Goal: Information Seeking & Learning: Learn about a topic

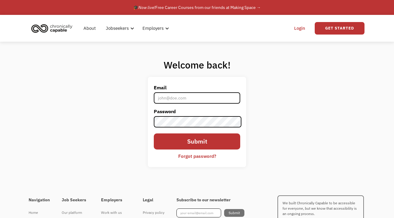
click at [197, 98] on input "Email" at bounding box center [197, 97] width 87 height 11
type input "[PERSON_NAME][EMAIL_ADDRESS][PERSON_NAME][DOMAIN_NAME]"
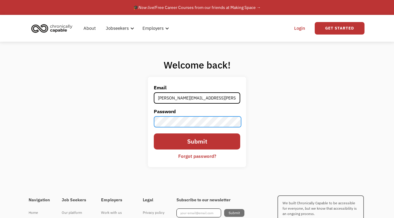
click at [197, 142] on input "Submit" at bounding box center [197, 142] width 87 height 16
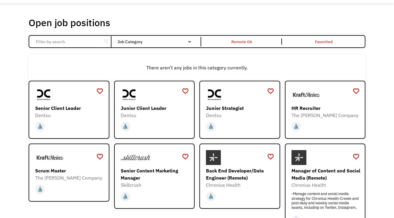
scroll to position [25, 0]
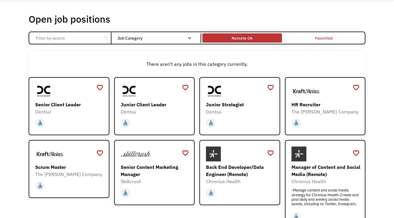
click at [241, 38] on div "Remote Ok" at bounding box center [242, 38] width 21 height 7
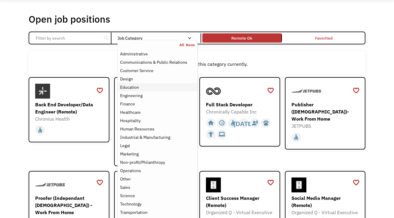
click at [133, 88] on div "Education" at bounding box center [129, 87] width 19 height 7
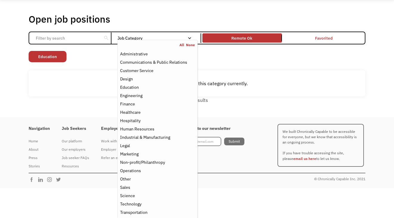
click at [99, 86] on div "There aren't any jobs in this category currently." at bounding box center [197, 83] width 331 height 7
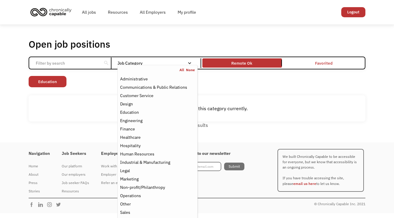
click at [140, 65] on nav "All None Administrative Communications & Public Relations Customer Service Desi…" at bounding box center [157, 154] width 80 height 179
click at [124, 211] on div "Sales" at bounding box center [125, 212] width 10 height 7
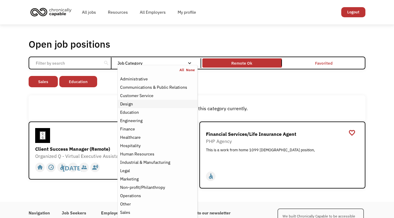
click at [130, 104] on div "Design" at bounding box center [126, 103] width 13 height 7
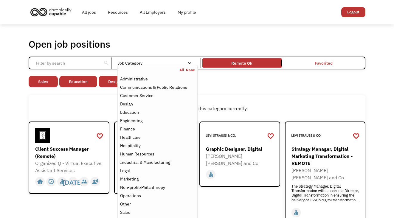
click at [103, 104] on div "There aren't any jobs in this category currently." at bounding box center [197, 108] width 337 height 26
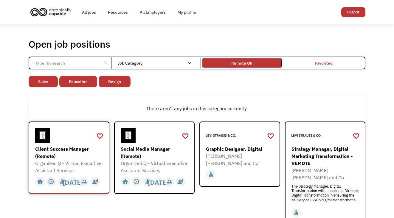
click at [64, 161] on div "Organized Q - Virtual Executive Assistant Services" at bounding box center [69, 167] width 69 height 14
click at [89, 13] on link "All jobs" at bounding box center [89, 12] width 26 height 19
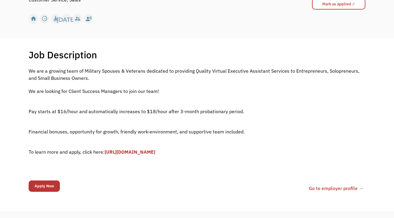
scroll to position [82, 0]
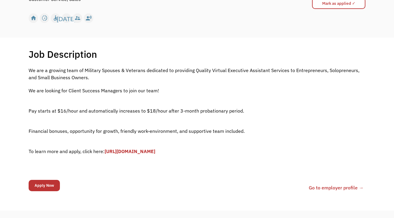
click at [155, 149] on link "[URL][DOMAIN_NAME]" at bounding box center [130, 151] width 51 height 6
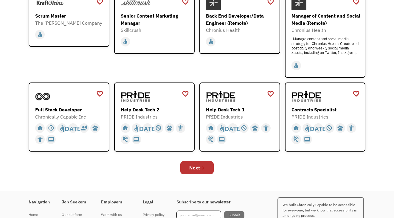
scroll to position [176, 0]
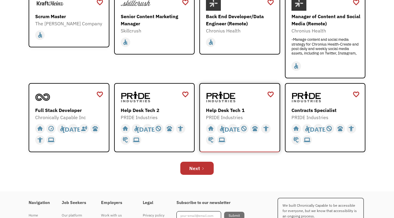
click at [229, 110] on div "Help Desk Tech 1" at bounding box center [240, 110] width 69 height 7
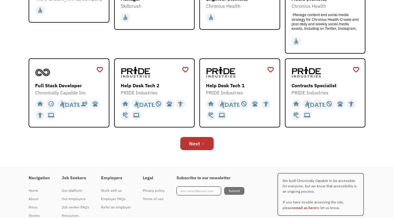
scroll to position [213, 0]
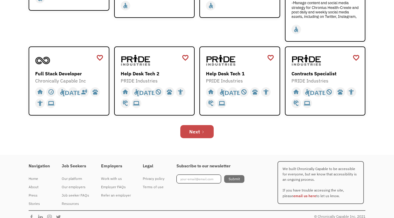
click at [200, 133] on link "Next" at bounding box center [196, 131] width 33 height 13
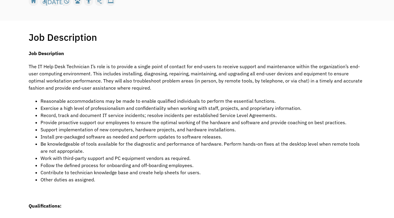
scroll to position [98, 0]
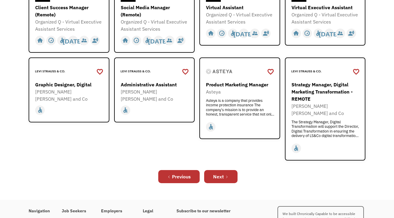
scroll to position [201, 0]
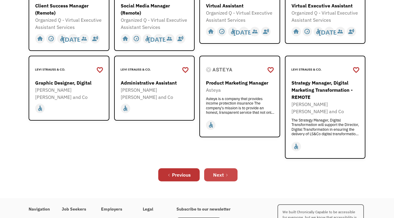
click at [219, 171] on div "Next" at bounding box center [218, 174] width 11 height 7
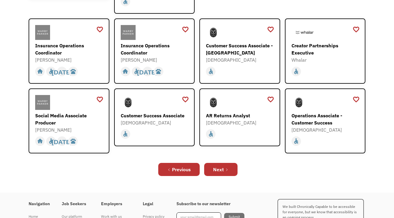
scroll to position [193, 0]
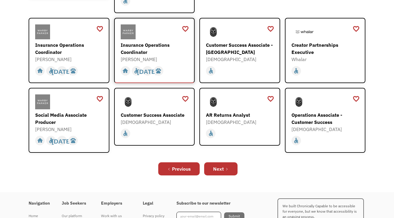
click at [151, 43] on div "Insurance Operations Coordinator" at bounding box center [155, 48] width 69 height 14
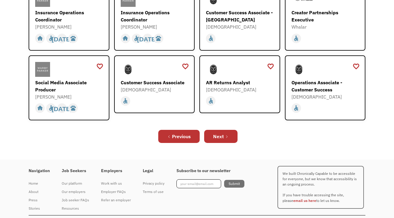
scroll to position [226, 0]
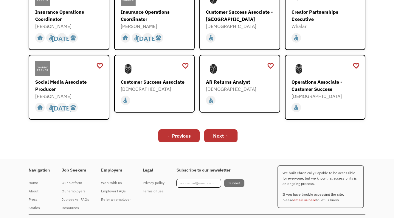
click at [208, 126] on div "Previous Next" at bounding box center [197, 135] width 337 height 19
click at [210, 130] on link "Next" at bounding box center [220, 135] width 33 height 13
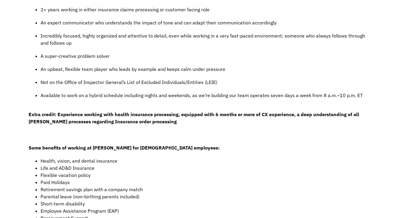
scroll to position [308, 0]
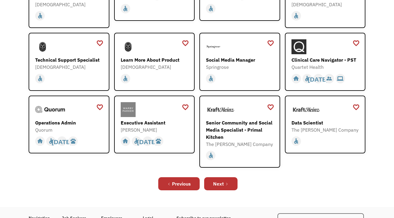
scroll to position [140, 0]
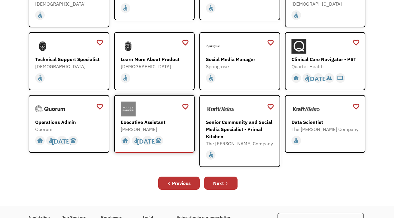
click at [150, 128] on div "[PERSON_NAME]" at bounding box center [155, 129] width 69 height 7
click at [214, 188] on link "Next" at bounding box center [220, 183] width 33 height 13
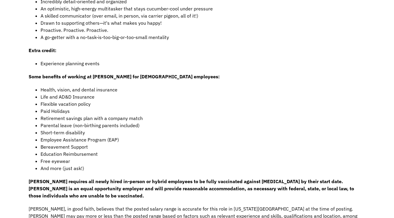
scroll to position [324, 0]
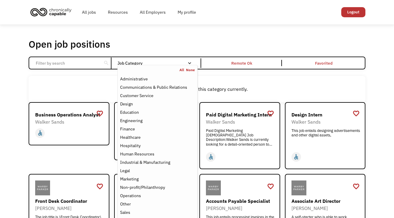
click at [137, 61] on div "Job Category" at bounding box center [157, 63] width 80 height 4
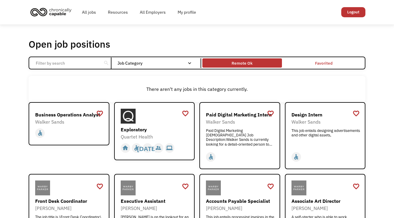
click at [228, 61] on div "Remote Ok" at bounding box center [241, 63] width 79 height 7
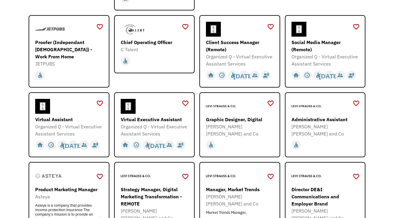
scroll to position [182, 0]
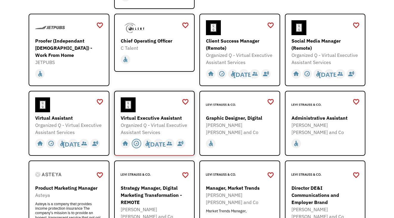
click at [135, 146] on div "slow_motion_video" at bounding box center [136, 143] width 6 height 9
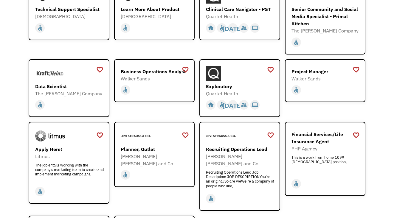
scroll to position [610, 0]
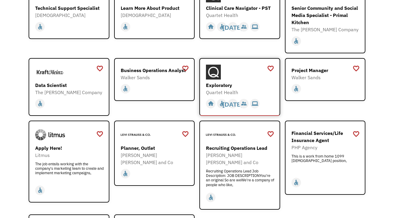
click at [230, 82] on div "Exploratory" at bounding box center [240, 85] width 69 height 7
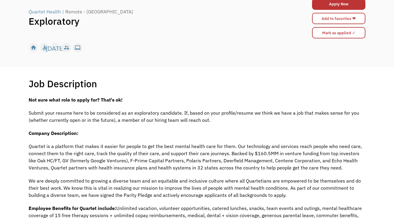
scroll to position [44, 0]
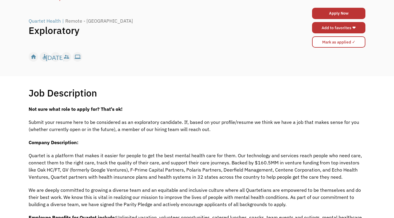
click at [346, 29] on link "Add to favorites ❤" at bounding box center [338, 27] width 53 height 11
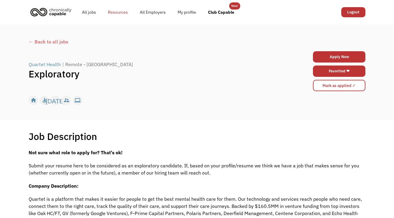
click at [120, 11] on link "Resources" at bounding box center [118, 12] width 32 height 19
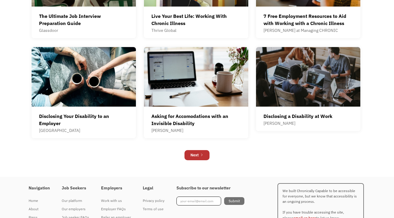
scroll to position [348, 0]
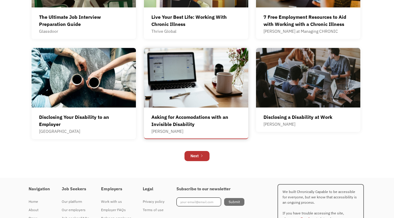
click at [212, 118] on div "Asking for Accomodations with an Invisible Disability" at bounding box center [195, 121] width 89 height 14
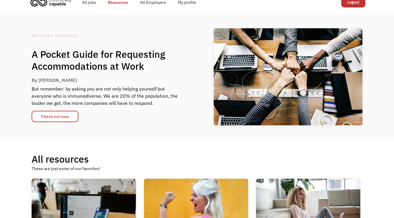
scroll to position [9, 0]
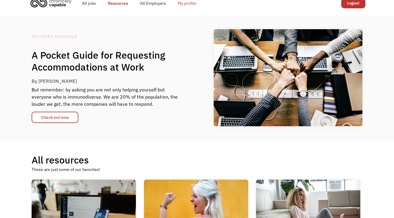
click at [188, 3] on link "My profile" at bounding box center [187, 3] width 30 height 19
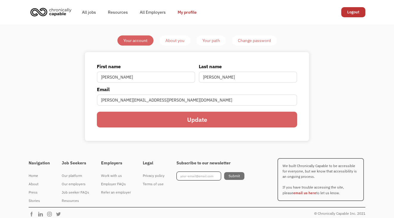
click at [177, 39] on div "About you" at bounding box center [174, 40] width 19 height 7
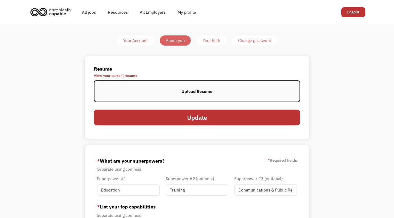
click at [207, 41] on div "Your Path" at bounding box center [212, 40] width 18 height 7
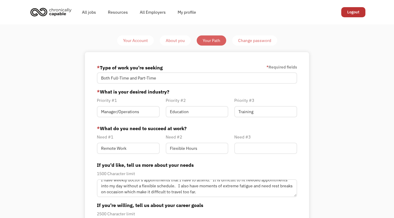
click at [178, 38] on div "About you" at bounding box center [175, 40] width 19 height 7
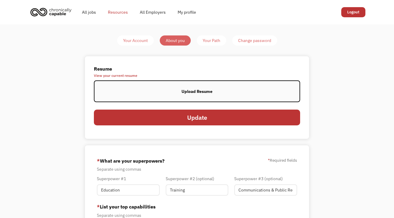
click at [114, 11] on link "Resources" at bounding box center [118, 12] width 32 height 19
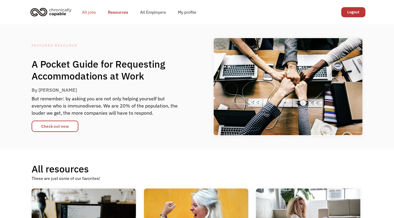
click at [89, 11] on link "All jobs" at bounding box center [89, 12] width 26 height 19
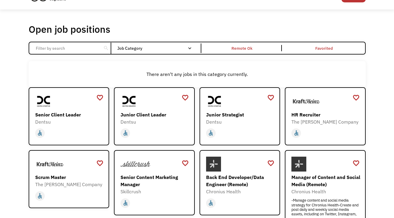
scroll to position [2, 0]
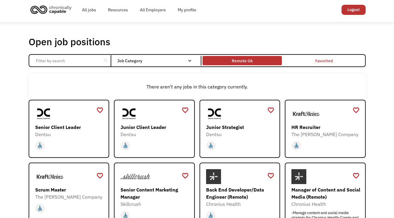
click at [230, 59] on div "Remote Ok" at bounding box center [241, 61] width 79 height 7
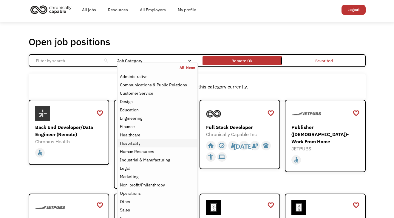
click at [131, 145] on div "Hospitality" at bounding box center [130, 143] width 21 height 7
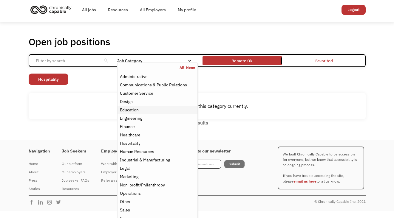
click at [123, 110] on div "Education" at bounding box center [129, 109] width 19 height 7
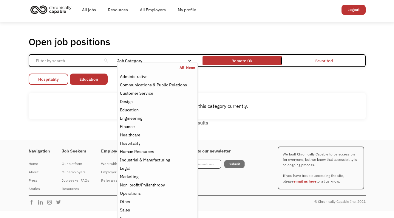
click at [53, 82] on link "Hospitality" at bounding box center [49, 79] width 40 height 11
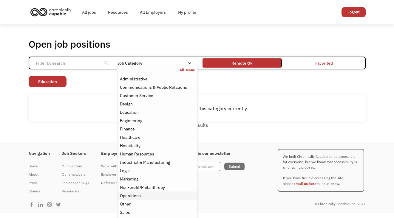
click at [137, 196] on div "Operations" at bounding box center [130, 195] width 21 height 7
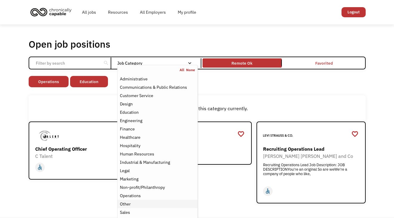
click at [130, 203] on div "Other" at bounding box center [125, 204] width 11 height 7
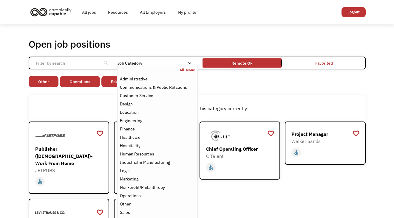
click at [182, 70] on link "All" at bounding box center [182, 70] width 7 height 5
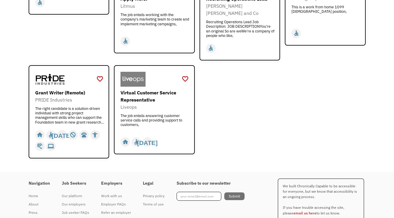
scroll to position [535, 0]
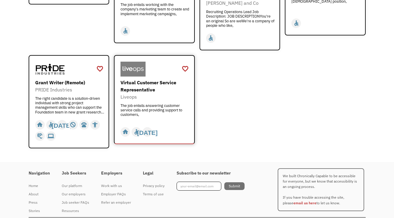
click at [142, 79] on div "Virtual Customer Service Representative" at bounding box center [154, 86] width 69 height 14
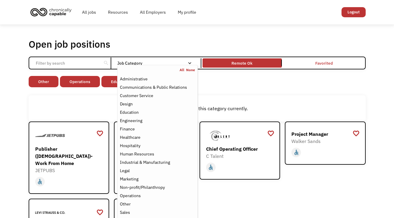
click at [181, 70] on link "All" at bounding box center [182, 70] width 7 height 5
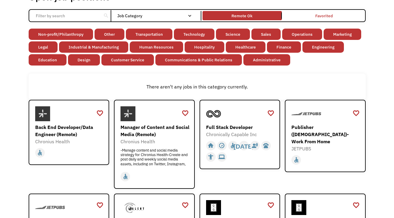
scroll to position [48, 0]
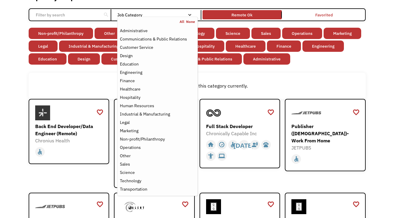
click at [190, 23] on link "None" at bounding box center [190, 21] width 9 height 5
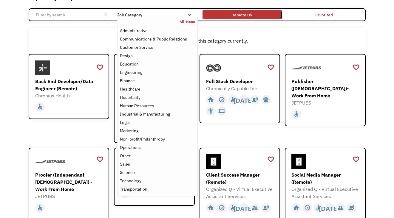
click at [93, 16] on input "Email Form" at bounding box center [65, 14] width 66 height 11
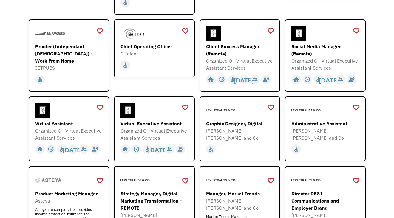
scroll to position [193, 0]
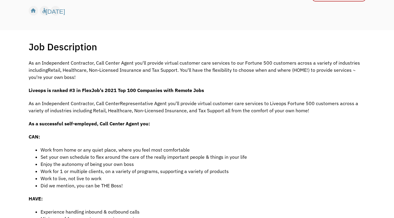
scroll to position [87, 0]
